Goal: Task Accomplishment & Management: Complete application form

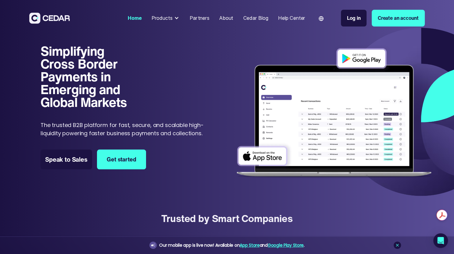
click at [155, 127] on p "The trusted B2B platform for fast, secure, and scalable high-liquidity powering…" at bounding box center [124, 129] width 167 height 16
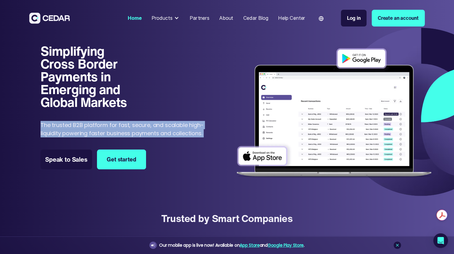
click at [155, 127] on p "The trusted B2B platform for fast, secure, and scalable high-liquidity powering…" at bounding box center [124, 129] width 167 height 16
copy p "The trusted B2B platform for fast, secure, and scalable high-liquidity powering…"
click at [387, 17] on link "Create an account" at bounding box center [398, 18] width 53 height 16
